Goal: Use online tool/utility: Utilize a website feature to perform a specific function

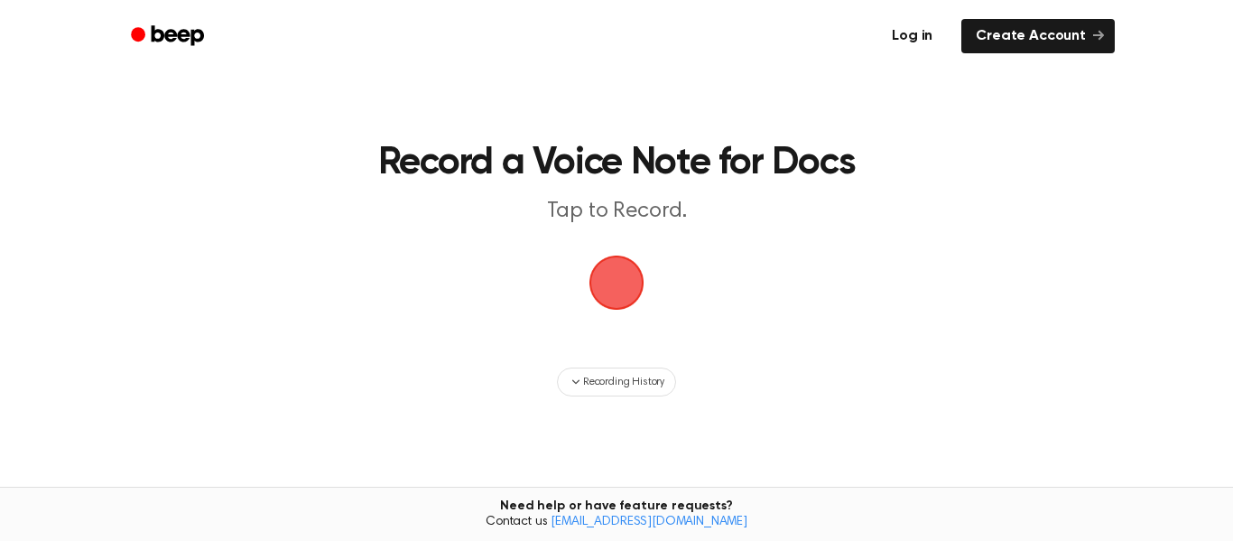
click at [910, 40] on link "Log in" at bounding box center [912, 36] width 77 height 42
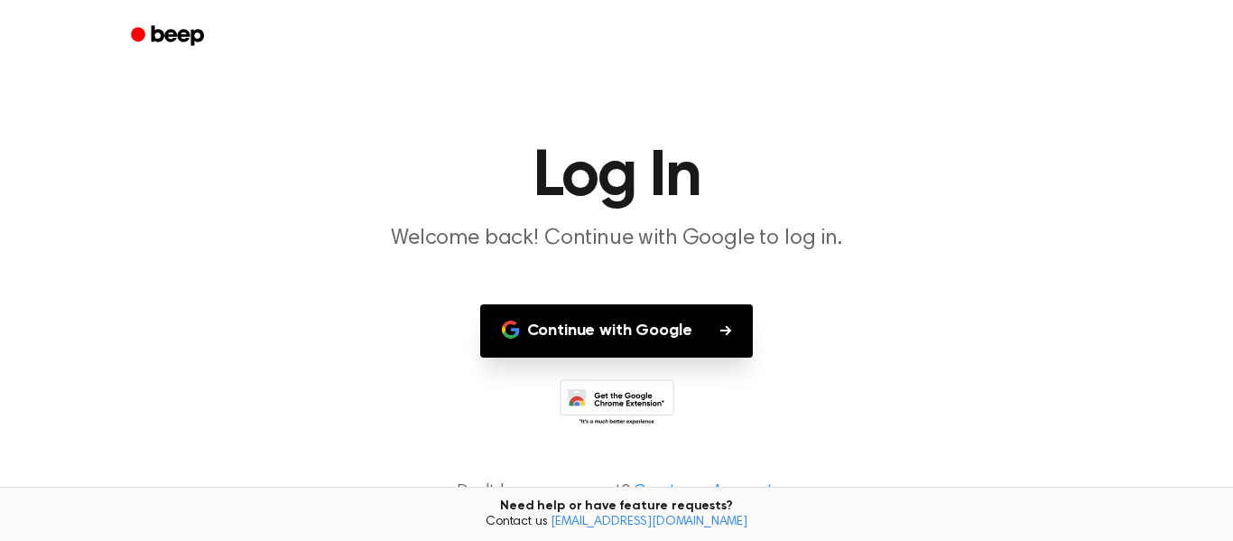
click at [627, 317] on button "Continue with Google" at bounding box center [617, 330] width 274 height 53
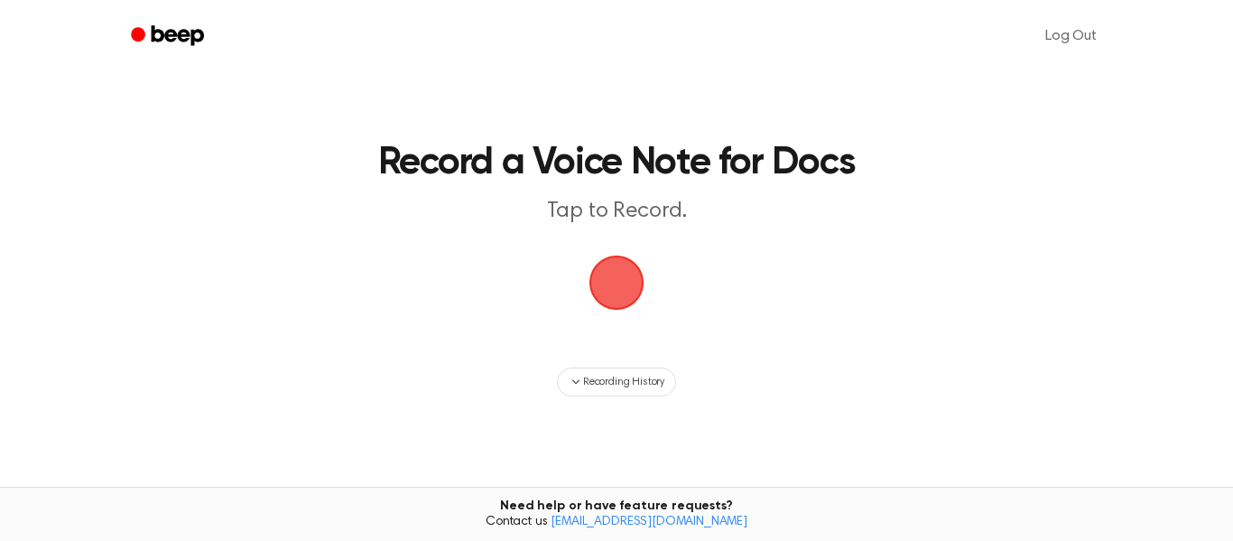
click at [609, 273] on span "button" at bounding box center [616, 282] width 51 height 51
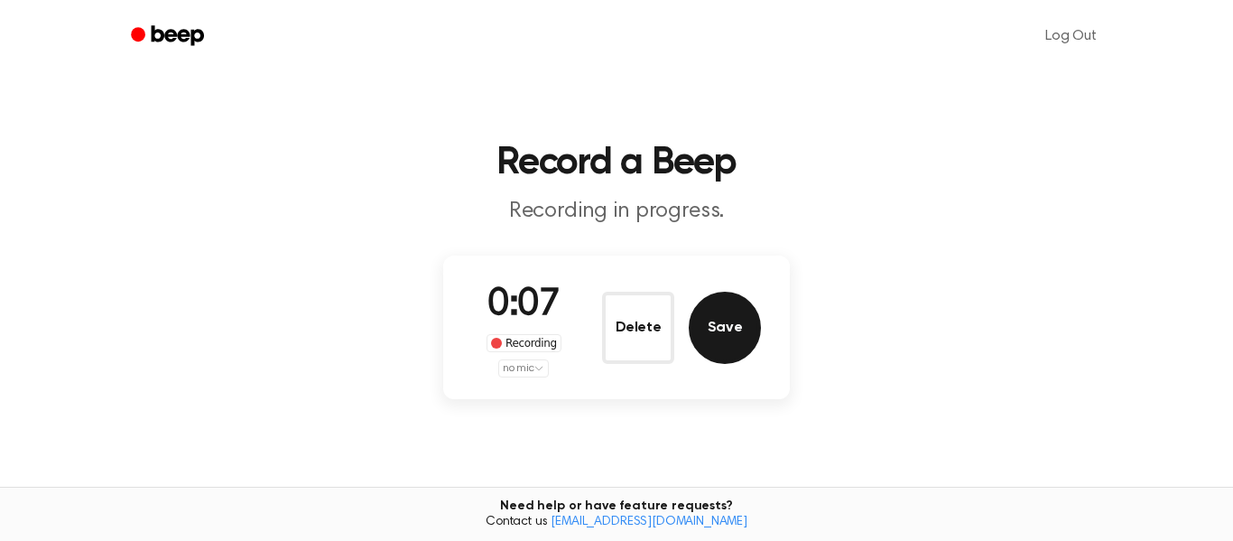
click at [730, 333] on button "Save" at bounding box center [725, 328] width 72 height 72
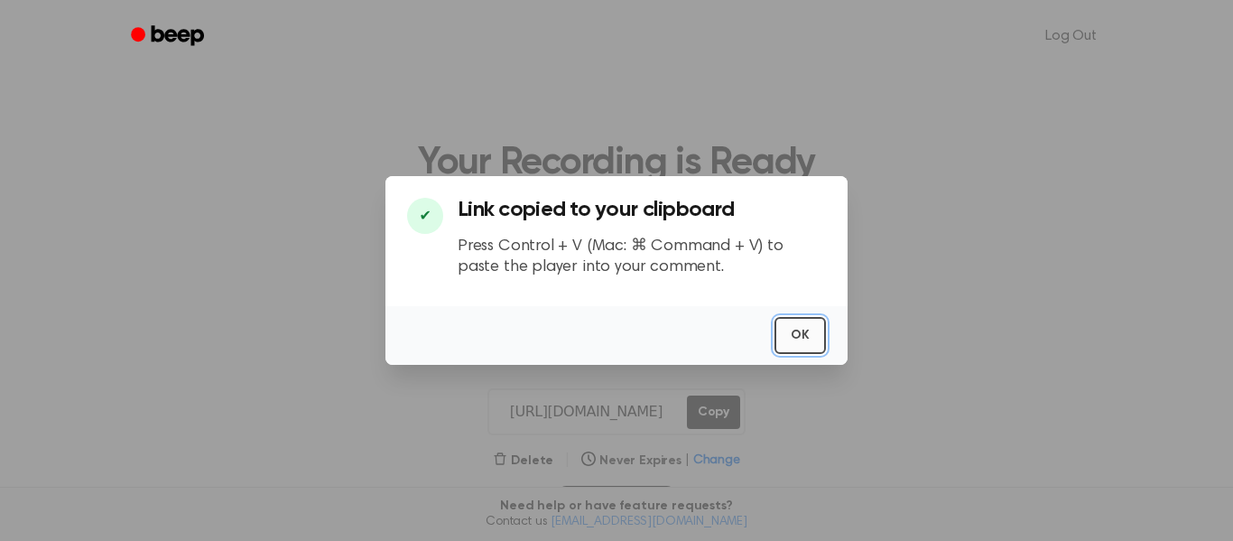
click at [806, 336] on button "OK" at bounding box center [800, 335] width 51 height 37
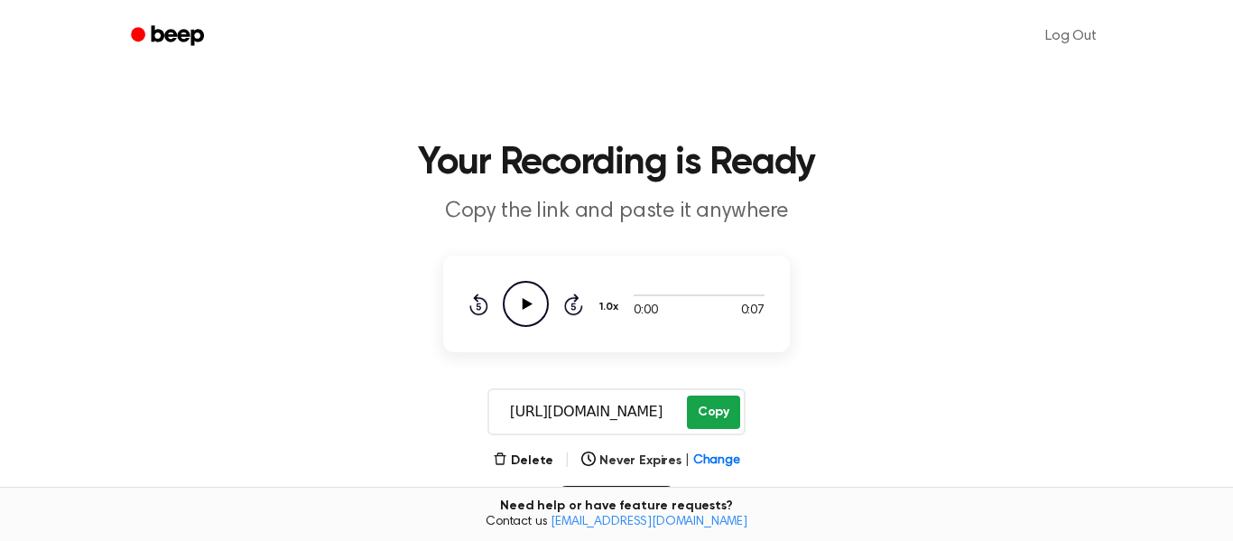
click at [721, 413] on button "Copy" at bounding box center [713, 411] width 53 height 33
